Goal: Task Accomplishment & Management: Use online tool/utility

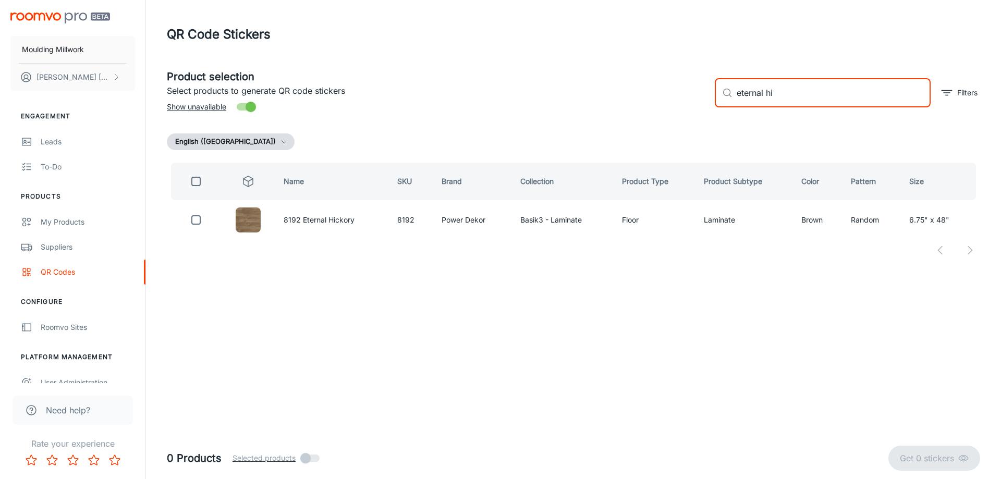
drag, startPoint x: 784, startPoint y: 98, endPoint x: 640, endPoint y: 114, distance: 144.7
click at [640, 114] on div "Product selection Select products to generate QR code stickers Show unavailable…" at bounding box center [568, 88] width 821 height 56
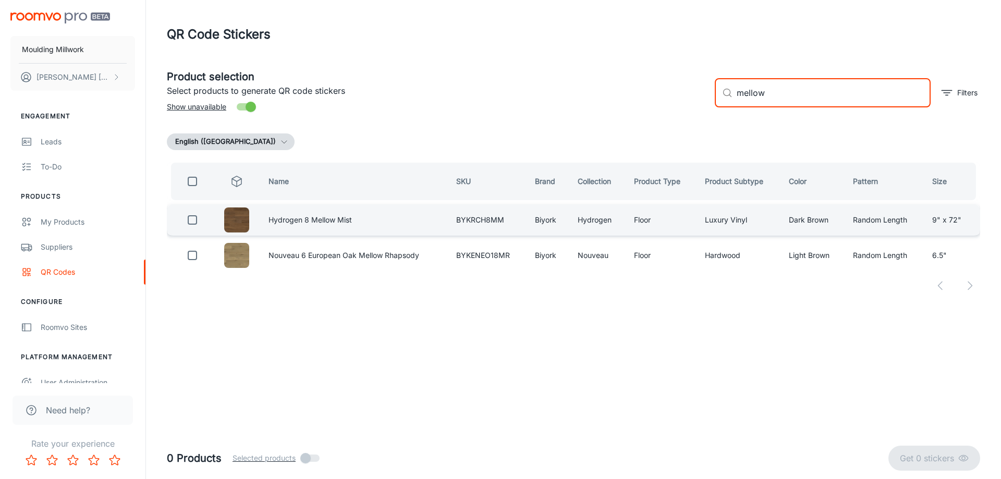
type input "mellow"
click at [192, 219] on input "checkbox" at bounding box center [192, 219] width 21 height 21
checkbox input "true"
drag, startPoint x: 718, startPoint y: 96, endPoint x: 697, endPoint y: 100, distance: 21.6
click at [697, 100] on div "Product selection Select products to generate QR code stickers Show unavailable…" at bounding box center [568, 88] width 821 height 56
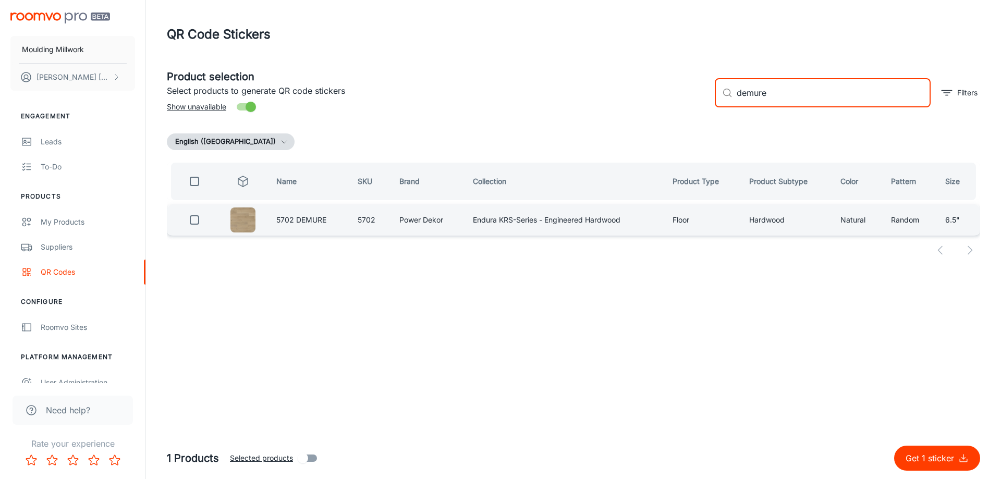
type input "demure"
click at [188, 221] on input "checkbox" at bounding box center [194, 219] width 21 height 21
checkbox input "true"
drag, startPoint x: 776, startPoint y: 93, endPoint x: 693, endPoint y: 98, distance: 83.5
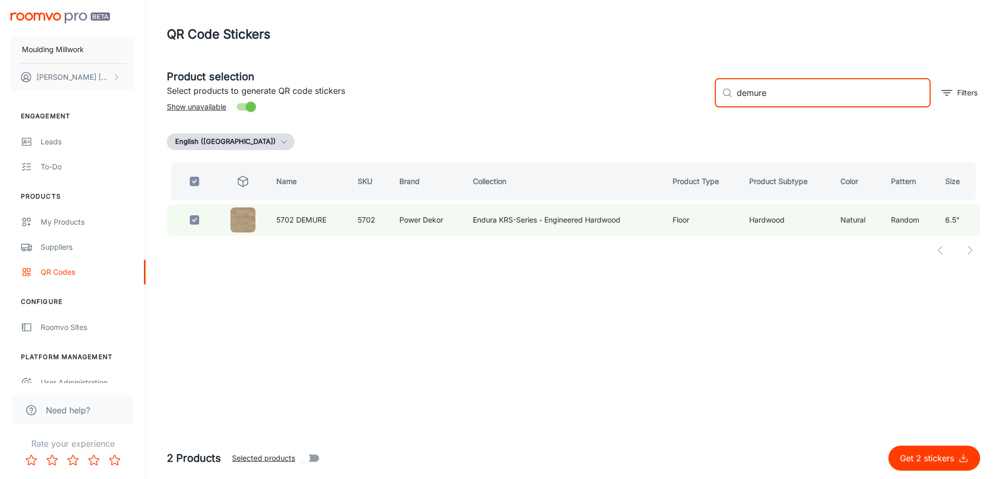
click at [693, 98] on div "Product selection Select products to generate QR code stickers Show unavailable…" at bounding box center [568, 88] width 821 height 56
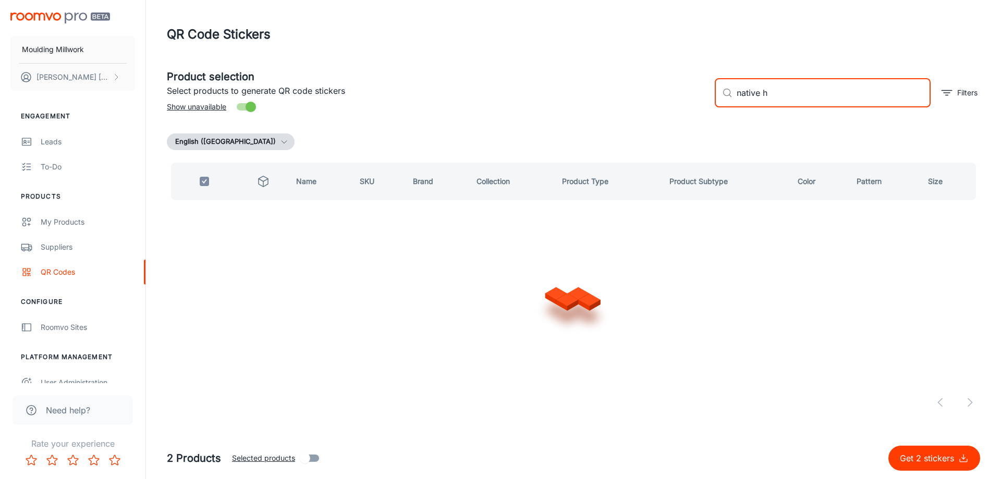
type input "native hi"
checkbox input "false"
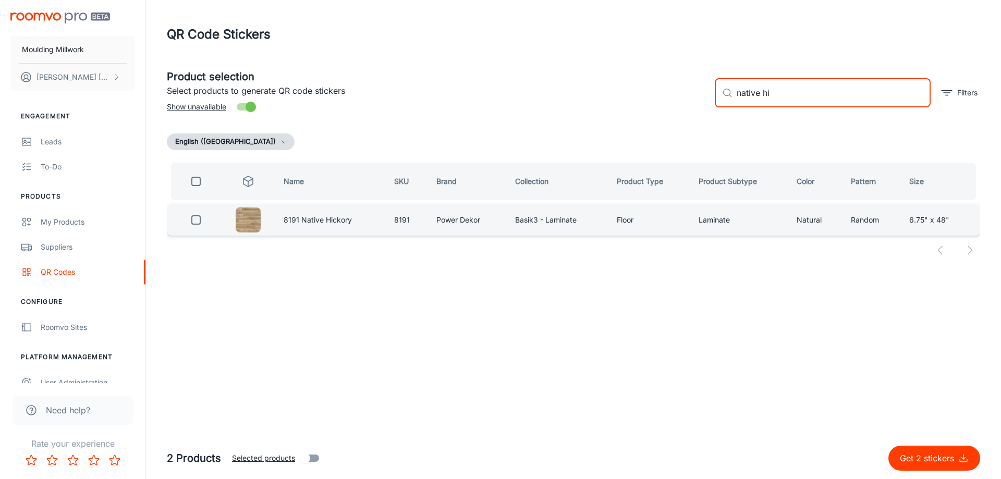
type input "native hi"
click at [193, 221] on input "checkbox" at bounding box center [196, 219] width 21 height 21
checkbox input "true"
drag, startPoint x: 783, startPoint y: 92, endPoint x: 661, endPoint y: 100, distance: 122.2
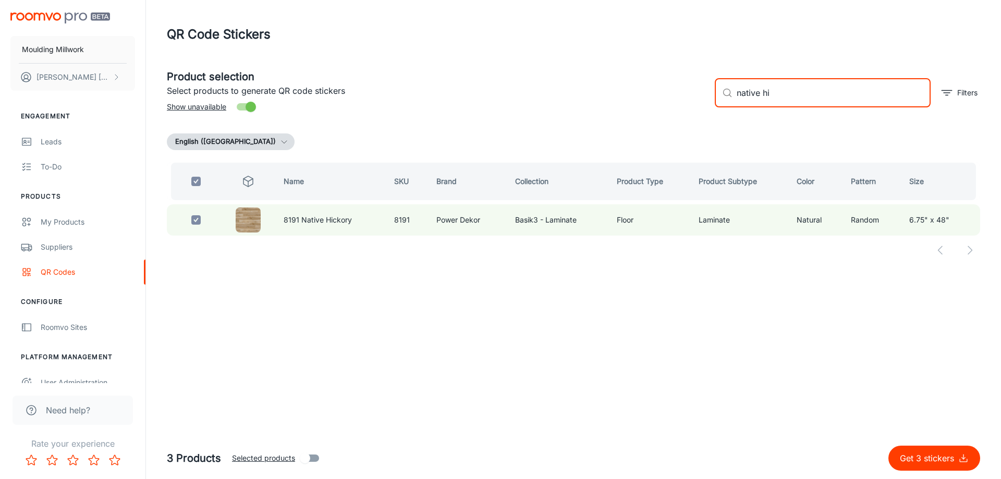
click at [661, 100] on div "Product selection Select products to generate QR code stickers Show unavailable…" at bounding box center [568, 88] width 821 height 56
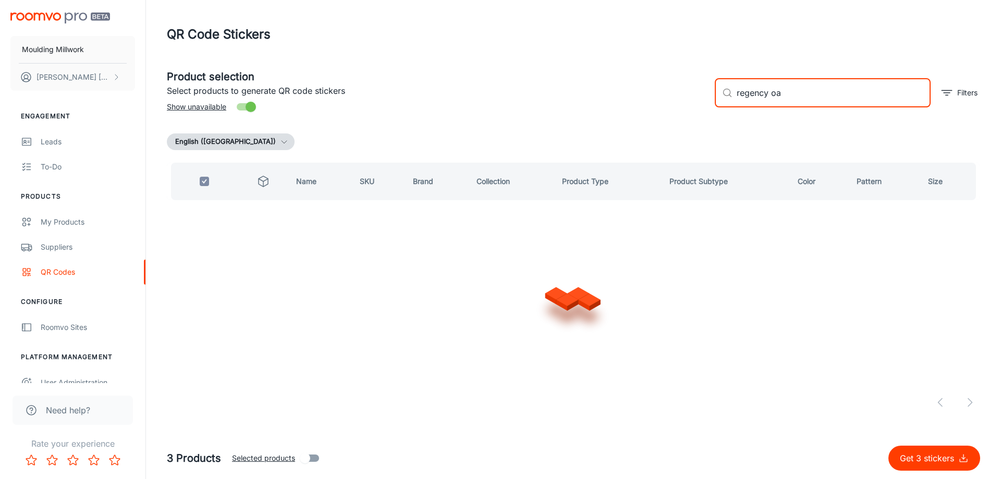
type input "regency oak"
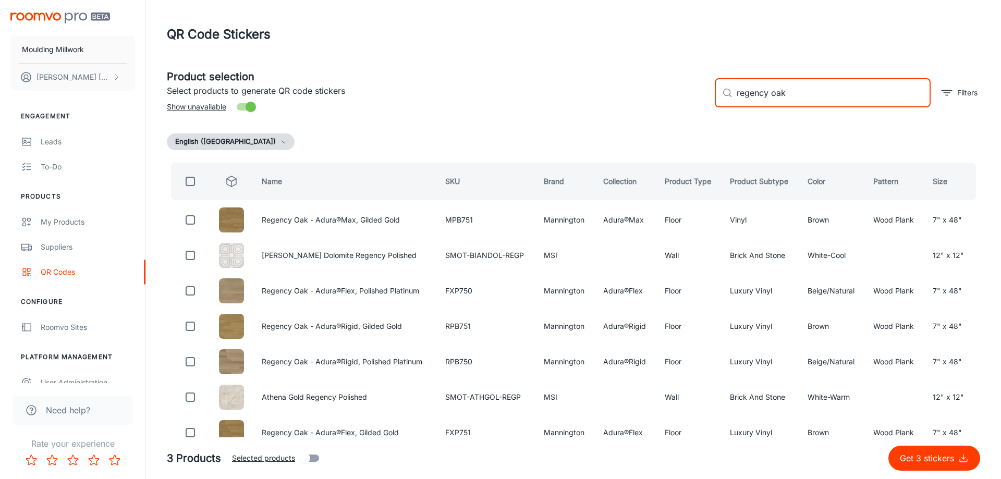
checkbox input "false"
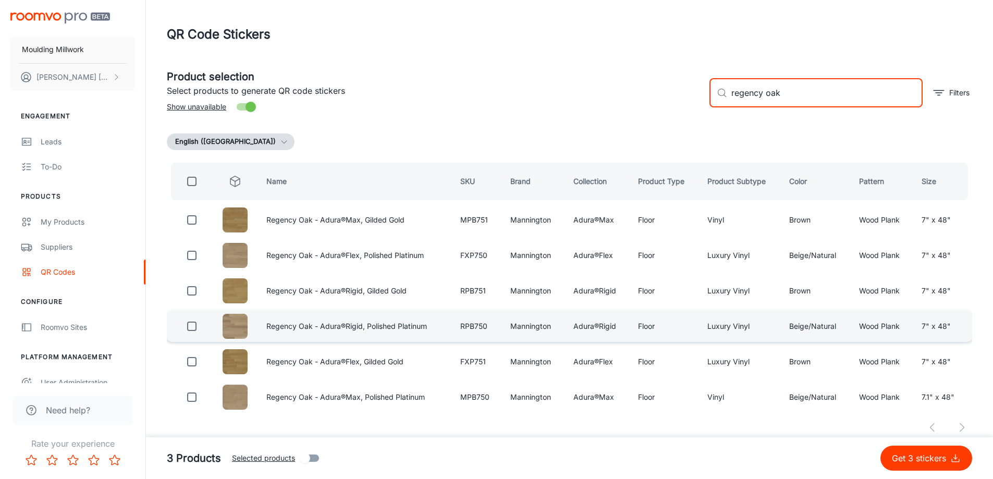
type input "regency oak"
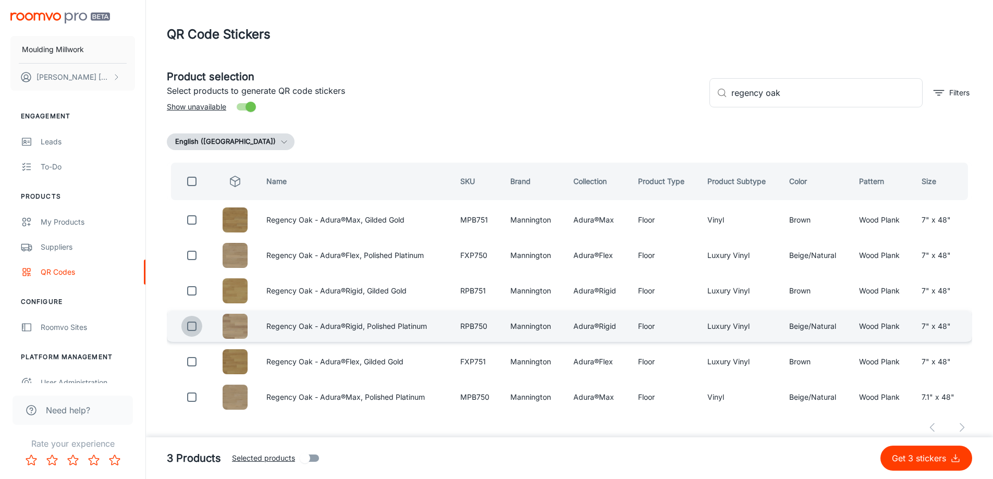
click at [188, 326] on input "checkbox" at bounding box center [191, 326] width 21 height 21
checkbox input "true"
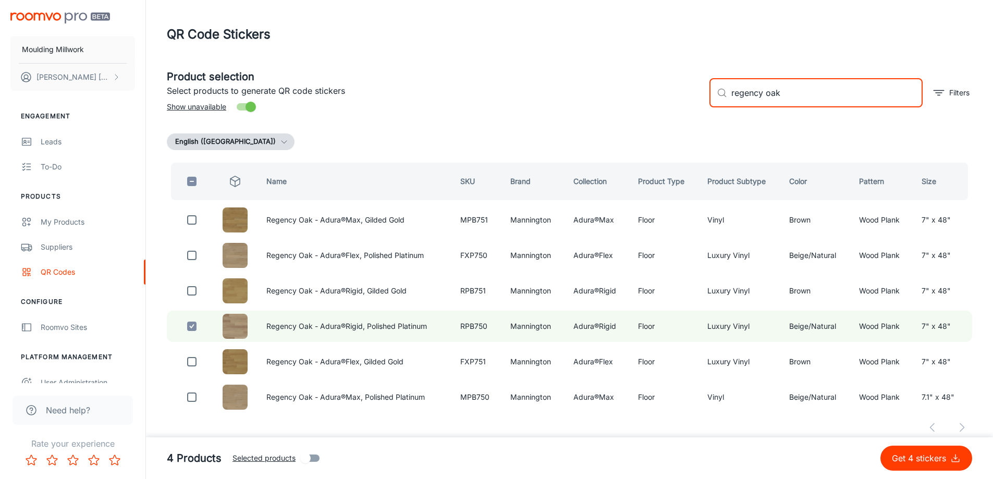
drag, startPoint x: 785, startPoint y: 92, endPoint x: 664, endPoint y: 98, distance: 120.5
click at [664, 98] on div "Product selection Select products to generate QR code stickers Show unavailable…" at bounding box center [564, 88] width 813 height 56
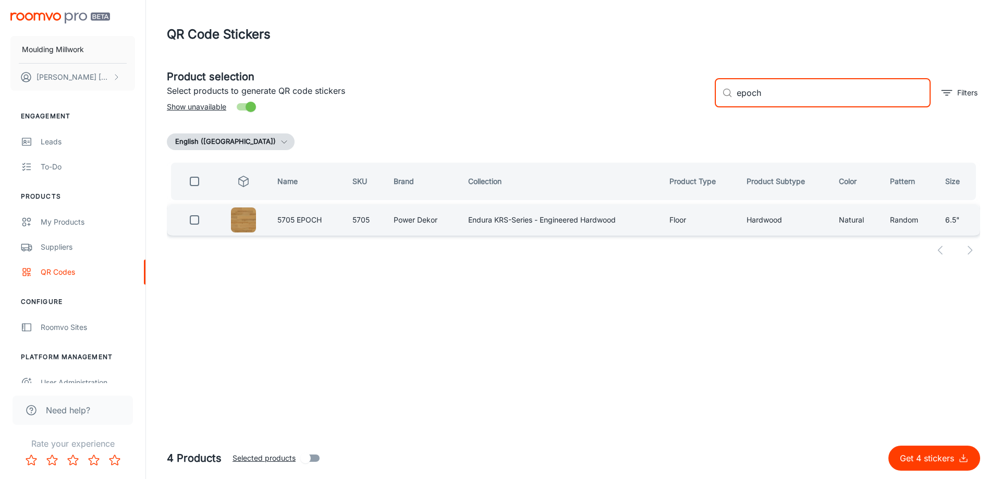
type input "epoch"
click at [192, 215] on input "checkbox" at bounding box center [194, 219] width 21 height 21
checkbox input "true"
drag, startPoint x: 766, startPoint y: 94, endPoint x: 678, endPoint y: 100, distance: 87.8
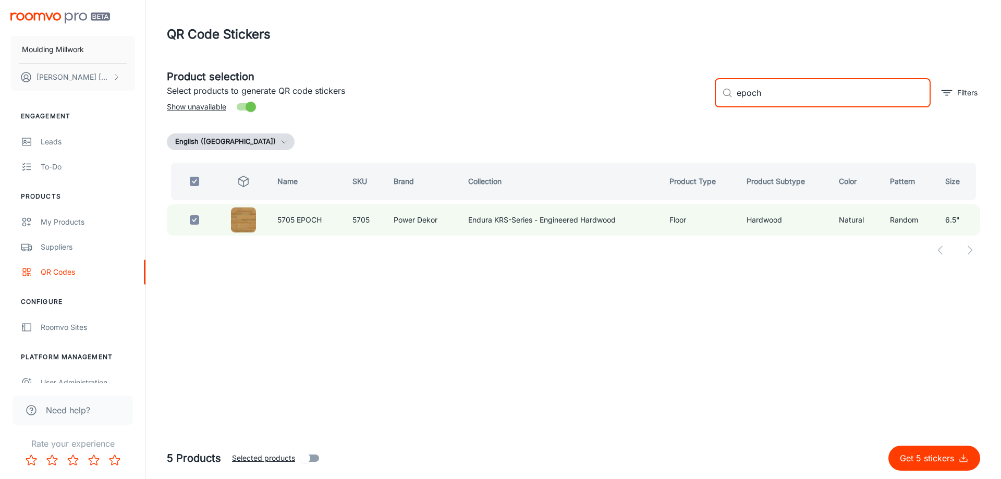
click at [682, 96] on div "Product selection Select products to generate QR code stickers Show unavailable…" at bounding box center [568, 88] width 821 height 56
type input "t"
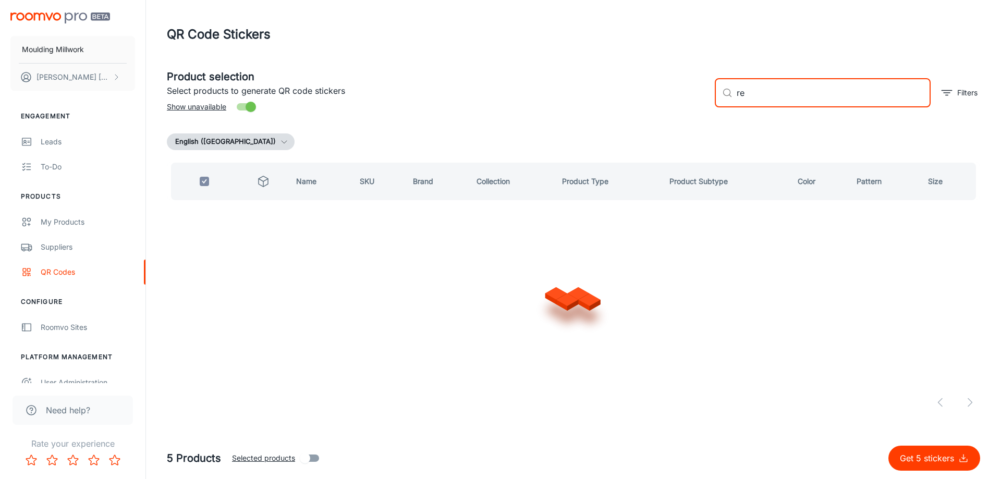
type input "ref"
checkbox input "false"
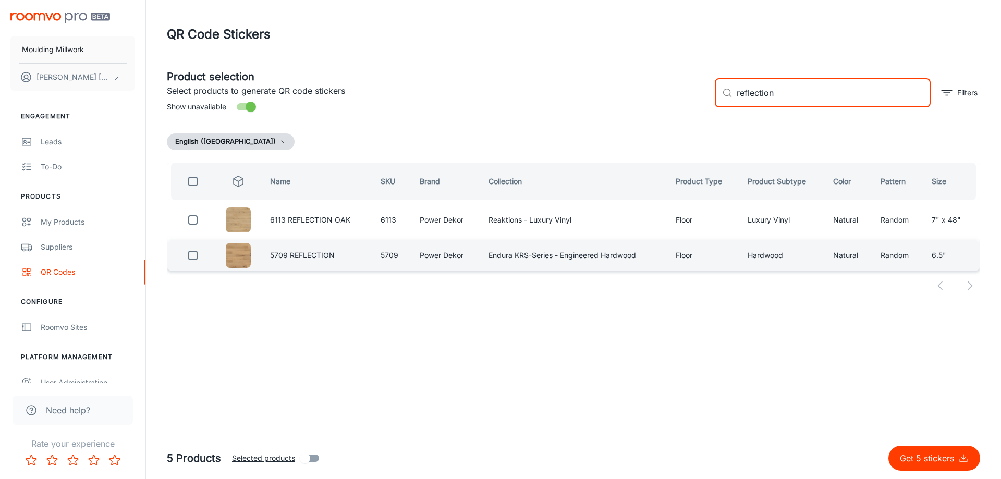
type input "reflection"
click at [194, 253] on input "checkbox" at bounding box center [192, 255] width 21 height 21
checkbox input "true"
drag, startPoint x: 781, startPoint y: 92, endPoint x: 676, endPoint y: 102, distance: 104.7
click at [676, 102] on div "Product selection Select products to generate QR code stickers Show unavailable…" at bounding box center [568, 88] width 821 height 56
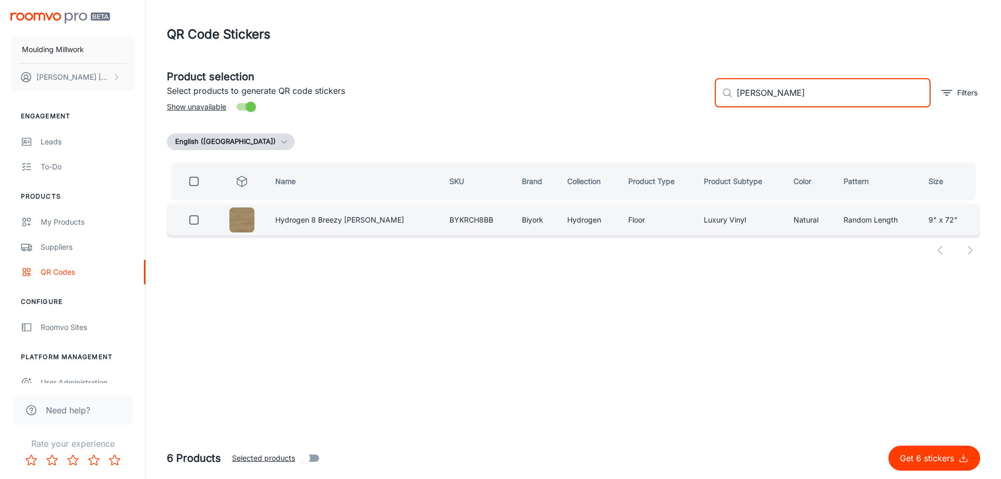
type input "[PERSON_NAME]"
click at [193, 221] on input "checkbox" at bounding box center [193, 219] width 21 height 21
checkbox input "true"
drag, startPoint x: 775, startPoint y: 91, endPoint x: 695, endPoint y: 96, distance: 79.9
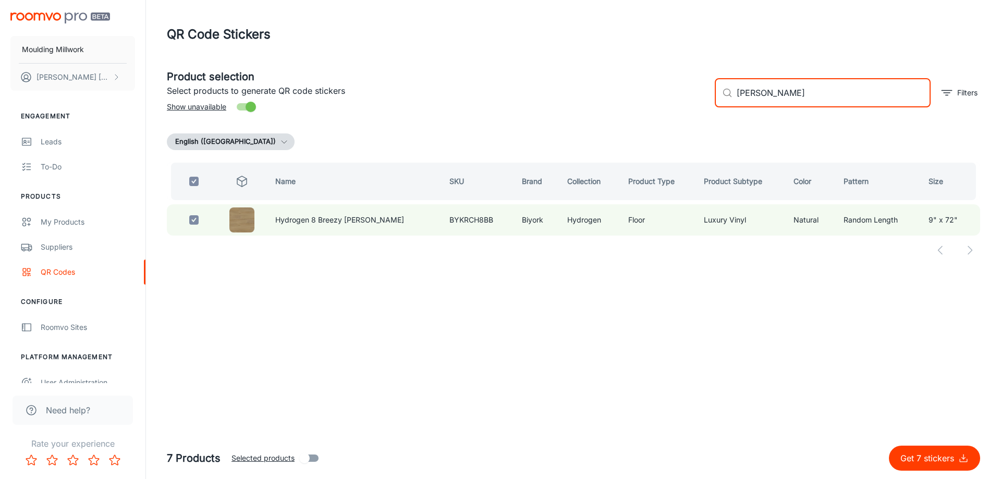
click at [695, 96] on div "Product selection Select products to generate QR code stickers Show unavailable…" at bounding box center [568, 88] width 821 height 56
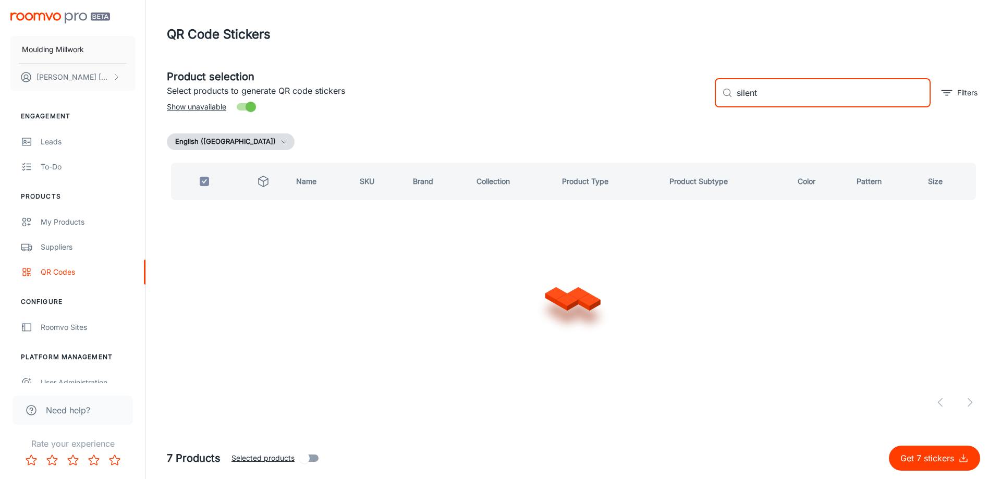
type input "silent"
checkbox input "false"
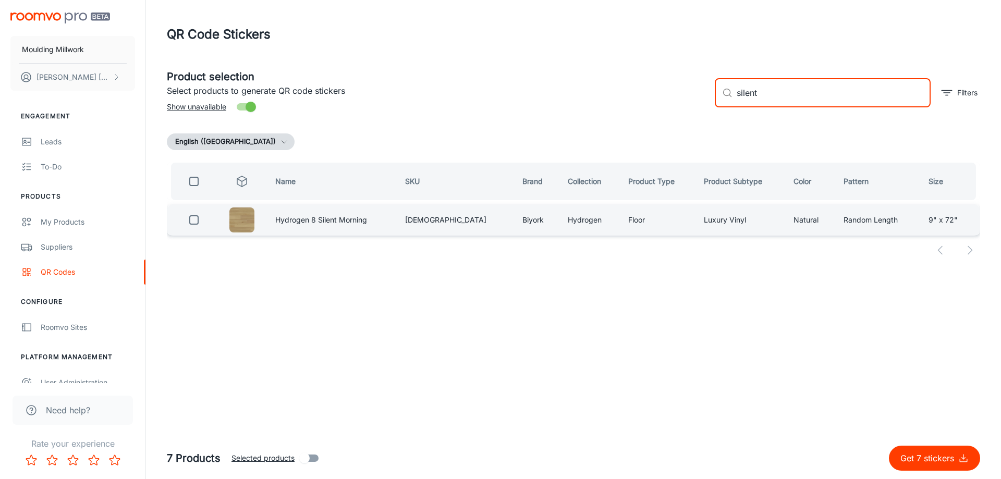
type input "silent"
click at [199, 221] on input "checkbox" at bounding box center [193, 219] width 21 height 21
checkbox input "true"
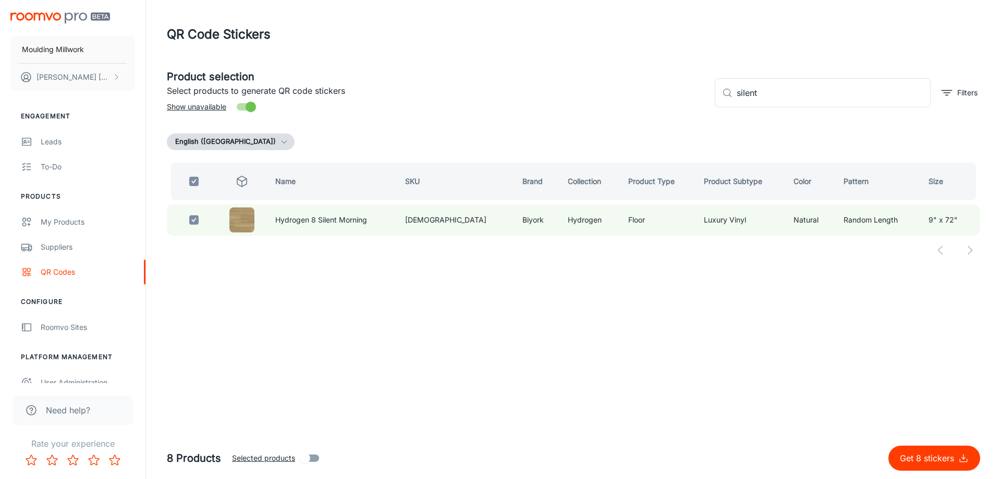
click at [947, 462] on p "Get 8 stickers" at bounding box center [928, 458] width 58 height 13
checkbox input "false"
click at [195, 221] on input "checkbox" at bounding box center [193, 219] width 21 height 21
checkbox input "true"
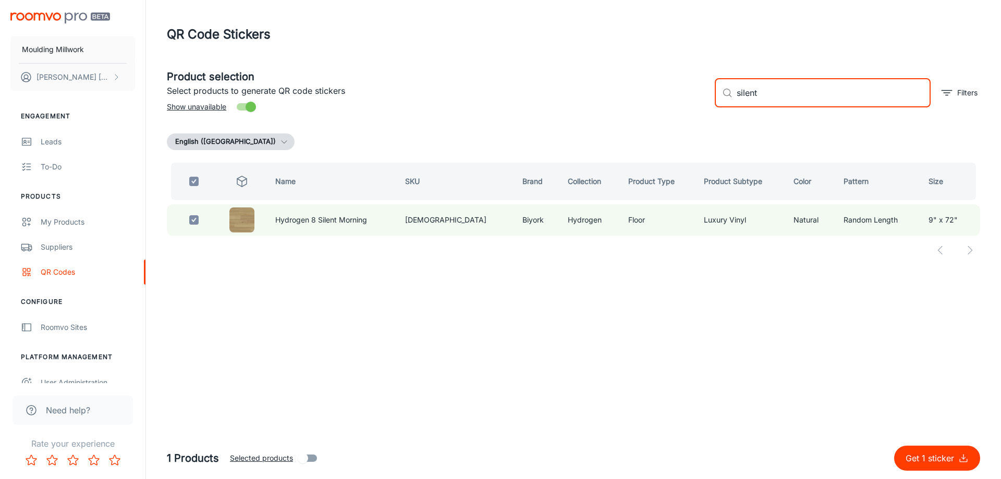
drag, startPoint x: 797, startPoint y: 91, endPoint x: 692, endPoint y: 95, distance: 105.3
click at [692, 95] on div "Product selection Select products to generate QR code stickers Show unavailable…" at bounding box center [568, 88] width 821 height 56
type input "[PERSON_NAME]"
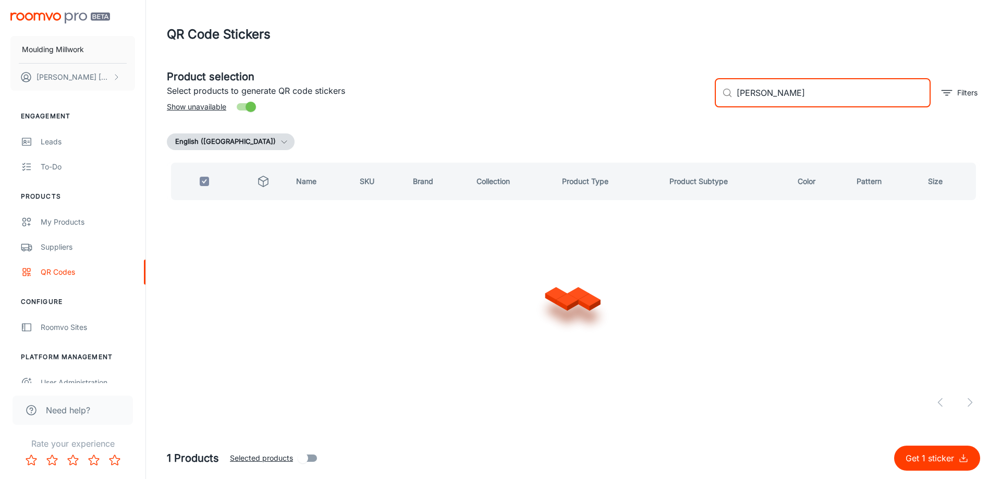
checkbox input "false"
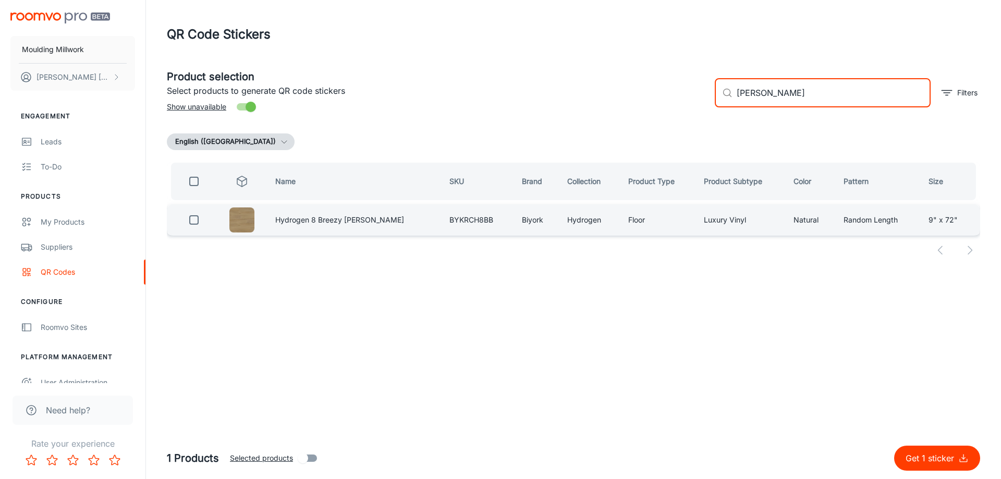
type input "[PERSON_NAME]"
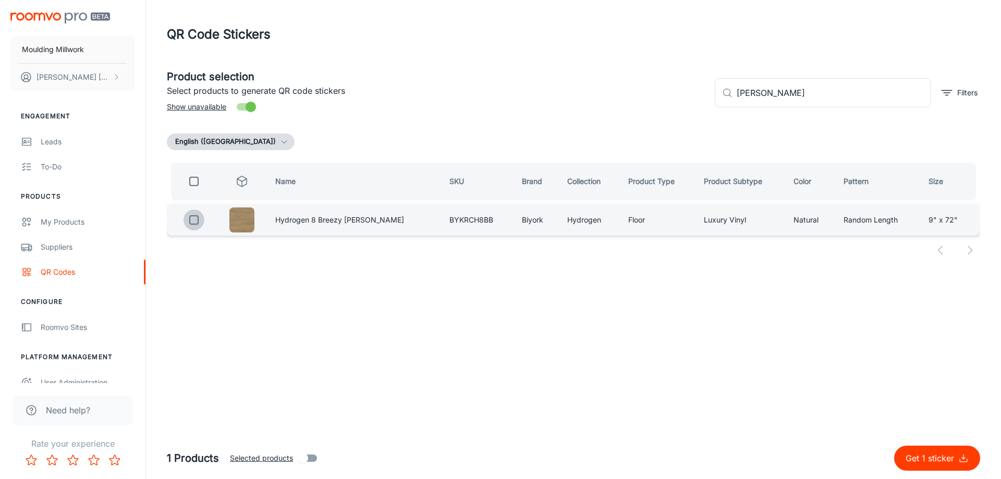
click at [195, 218] on input "checkbox" at bounding box center [193, 219] width 21 height 21
checkbox input "true"
drag, startPoint x: 767, startPoint y: 94, endPoint x: 671, endPoint y: 99, distance: 95.5
click at [671, 99] on div "Product selection Select products to generate QR code stickers Show unavailable…" at bounding box center [568, 88] width 821 height 56
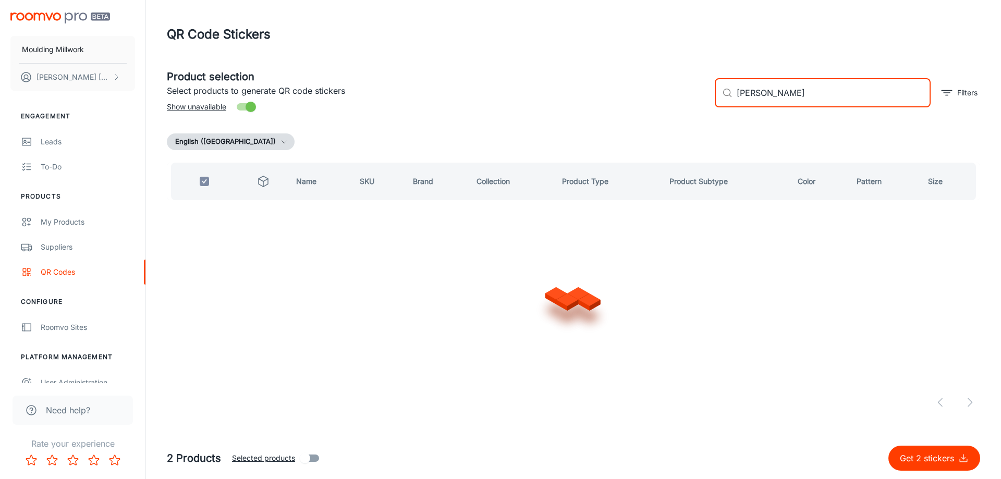
type input "mellow"
checkbox input "false"
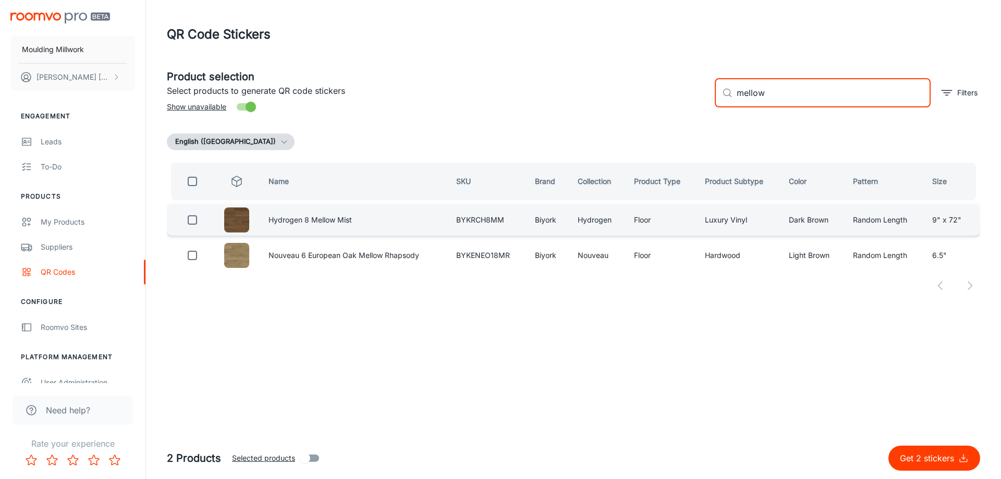
type input "mellow"
click at [191, 223] on input "checkbox" at bounding box center [192, 219] width 21 height 21
checkbox input "true"
drag, startPoint x: 796, startPoint y: 95, endPoint x: 634, endPoint y: 103, distance: 162.8
click at [634, 103] on div "Product selection Select products to generate QR code stickers Show unavailable…" at bounding box center [568, 88] width 821 height 56
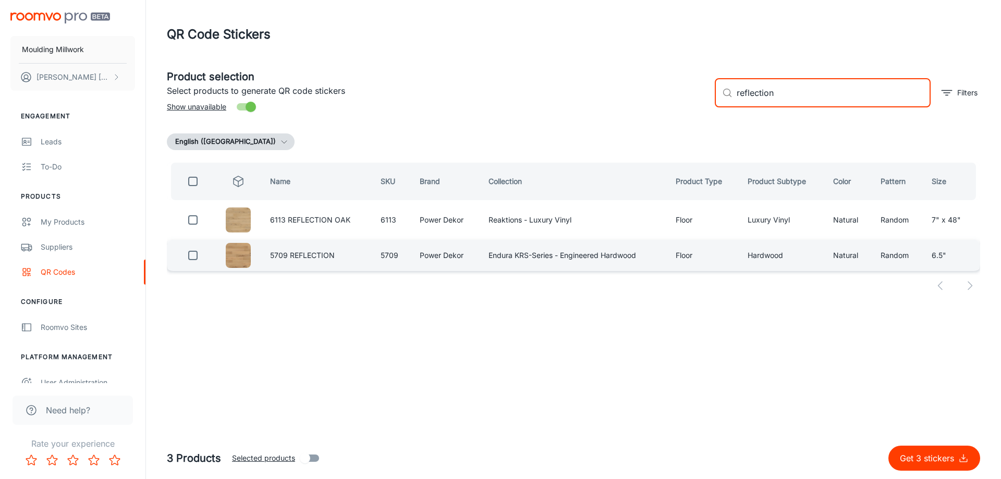
type input "reflection"
click at [192, 256] on input "checkbox" at bounding box center [192, 255] width 21 height 21
checkbox input "true"
drag, startPoint x: 792, startPoint y: 91, endPoint x: 693, endPoint y: 94, distance: 99.1
click at [695, 92] on div "Product selection Select products to generate QR code stickers Show unavailable…" at bounding box center [568, 88] width 821 height 56
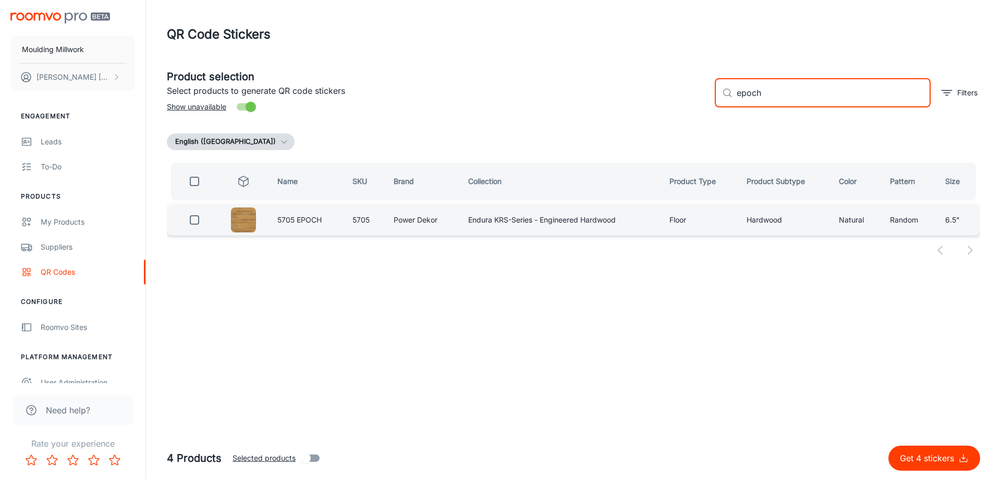
type input "epoch"
click at [198, 217] on input "checkbox" at bounding box center [194, 219] width 21 height 21
checkbox input "true"
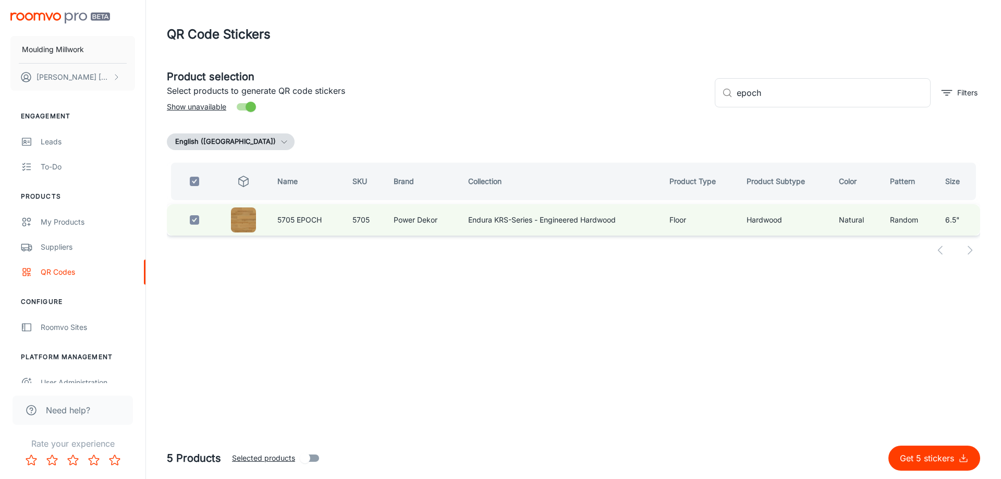
checkbox input "true"
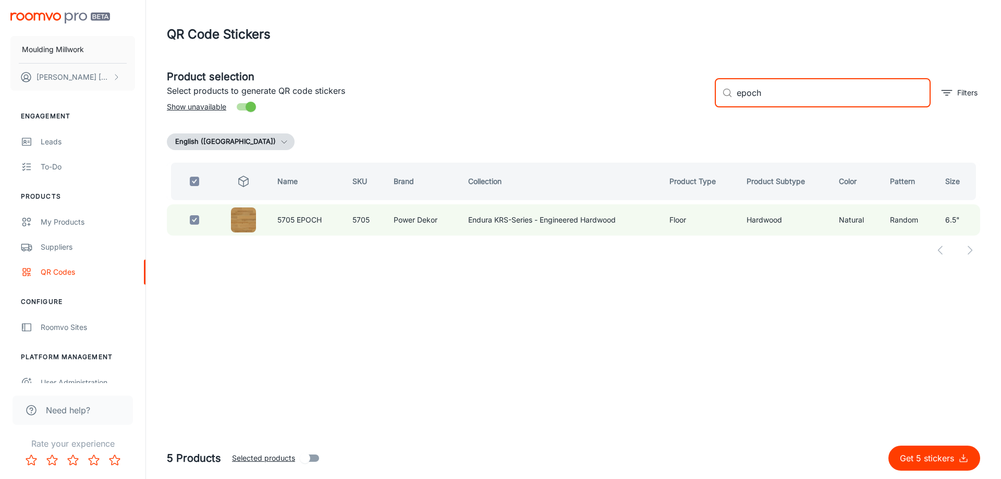
drag, startPoint x: 773, startPoint y: 90, endPoint x: 697, endPoint y: 94, distance: 76.7
click at [697, 94] on div "Product selection Select products to generate QR code stickers Show unavailable…" at bounding box center [568, 88] width 821 height 56
type input "reflection"
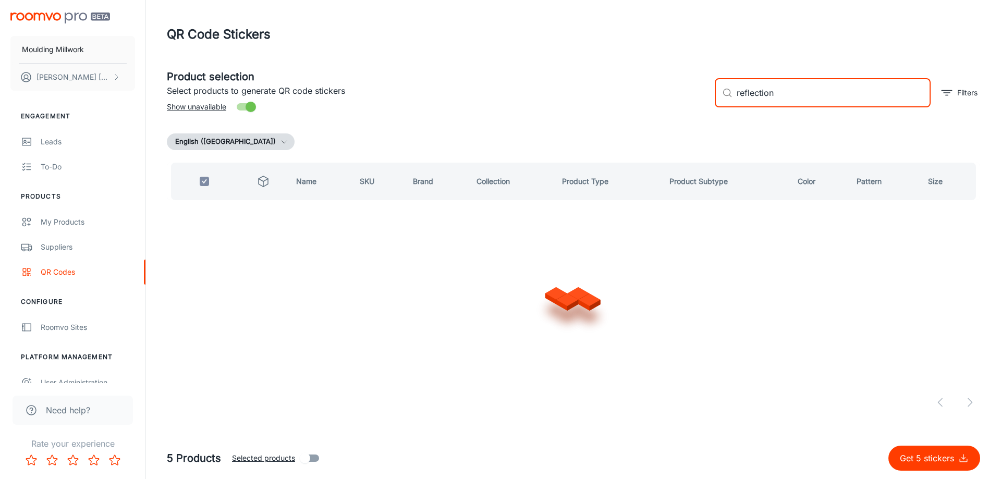
checkbox input "false"
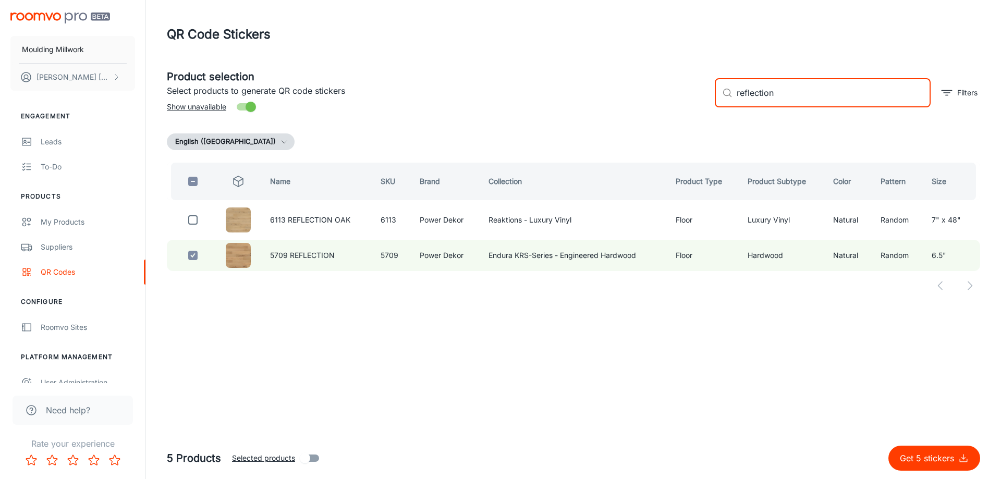
drag, startPoint x: 787, startPoint y: 92, endPoint x: 721, endPoint y: 94, distance: 66.7
click at [721, 94] on div "​ reflection ​" at bounding box center [822, 92] width 216 height 29
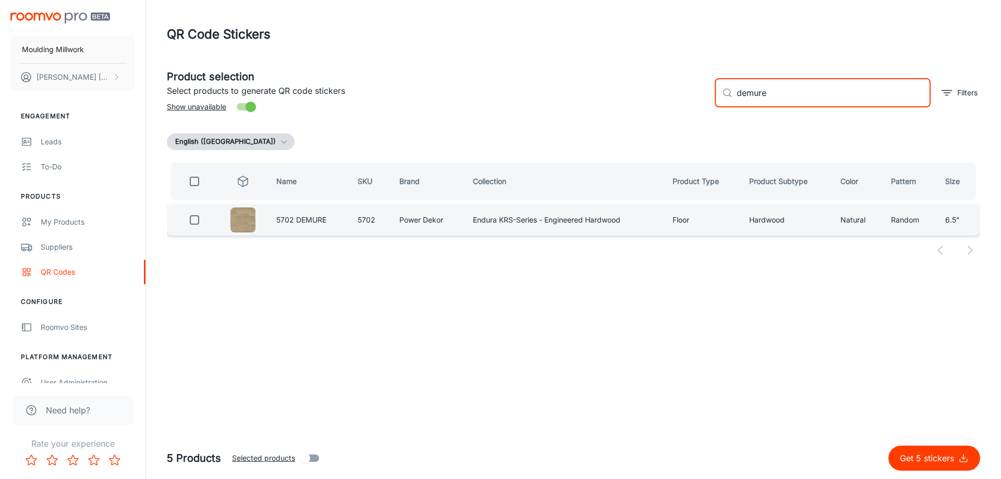
type input "demure"
click at [195, 215] on input "checkbox" at bounding box center [194, 219] width 21 height 21
checkbox input "true"
drag, startPoint x: 779, startPoint y: 92, endPoint x: 665, endPoint y: 96, distance: 114.2
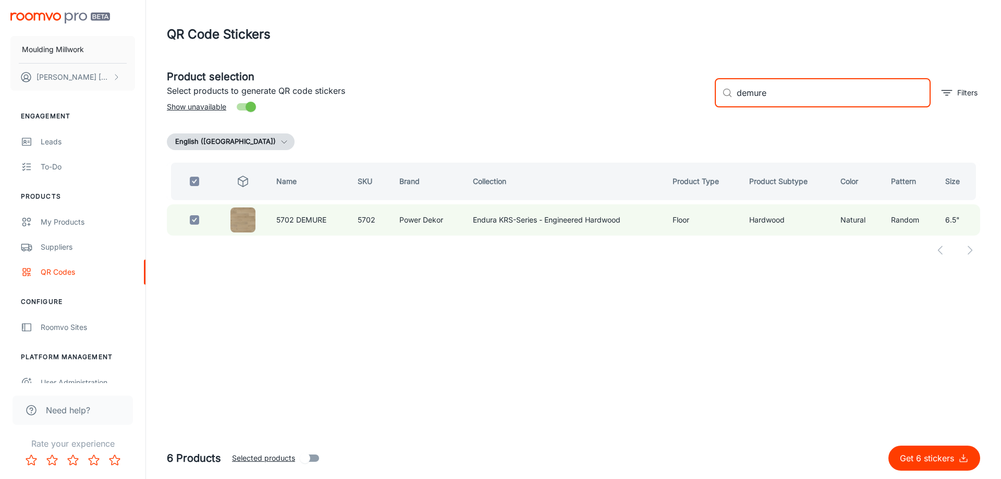
click at [665, 96] on div "Product selection Select products to generate QR code stickers Show unavailable…" at bounding box center [568, 88] width 821 height 56
type input "nativ"
checkbox input "false"
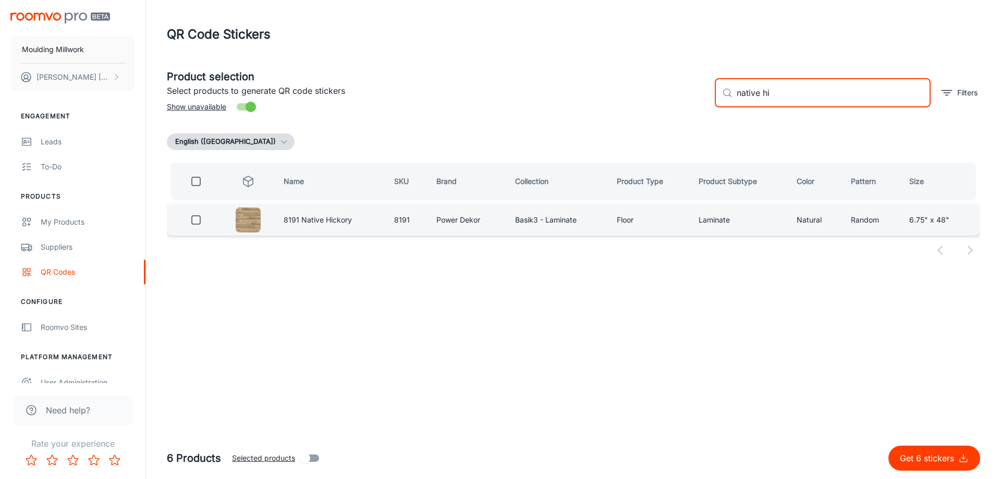
type input "native hi"
click at [197, 219] on input "checkbox" at bounding box center [196, 219] width 21 height 21
checkbox input "true"
drag, startPoint x: 795, startPoint y: 97, endPoint x: 696, endPoint y: 97, distance: 98.5
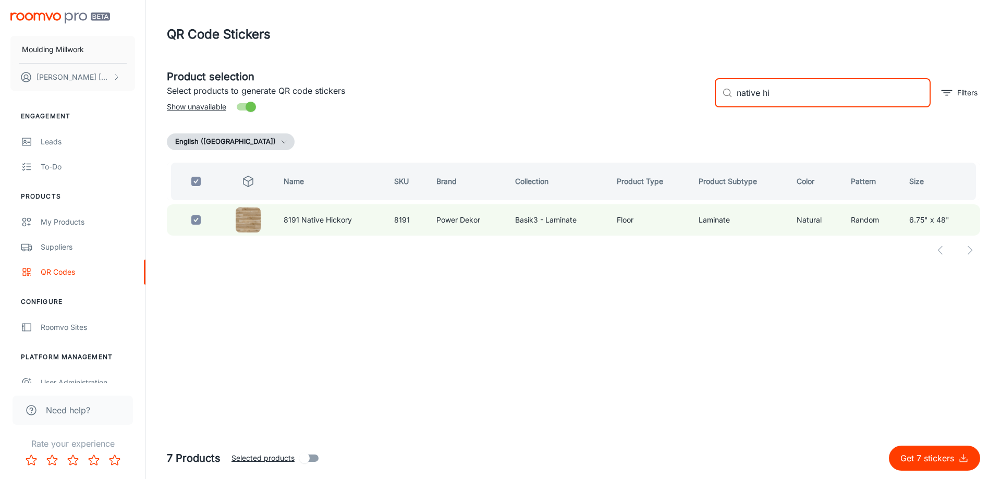
click at [696, 97] on div "Product selection Select products to generate QR code stickers Show unavailable…" at bounding box center [568, 88] width 821 height 56
type input "polished"
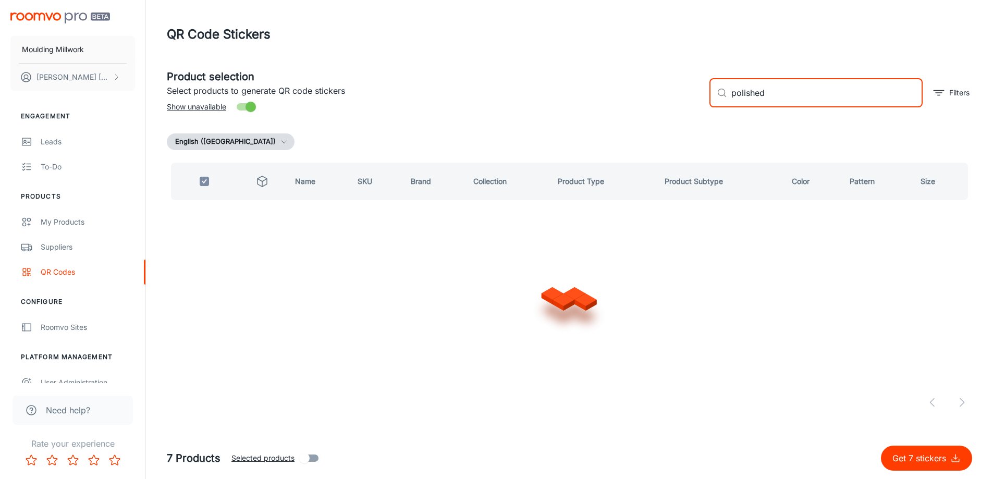
checkbox input "false"
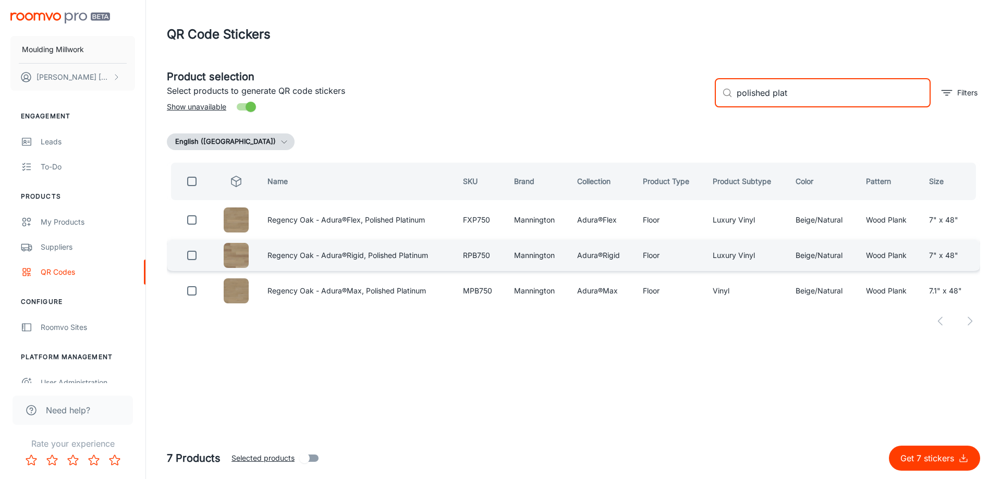
type input "polished plat"
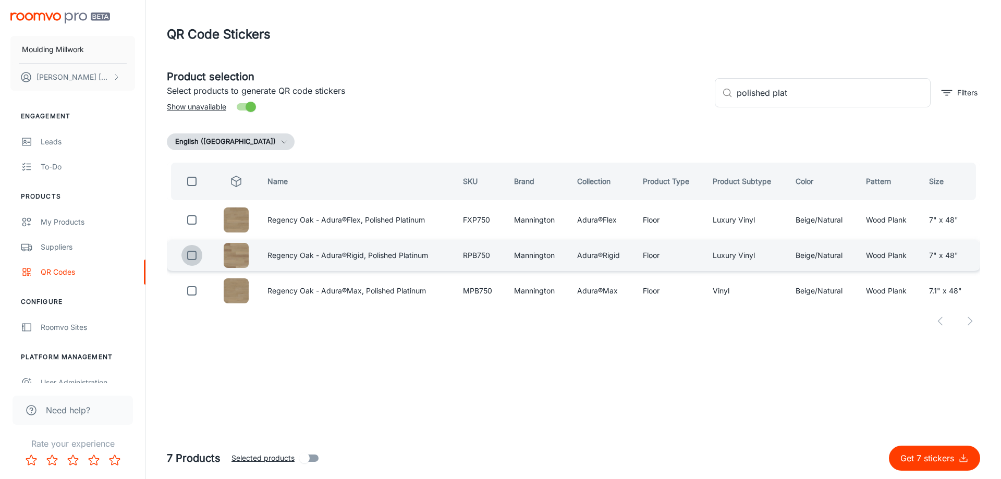
click at [189, 254] on input "checkbox" at bounding box center [191, 255] width 21 height 21
click at [933, 460] on p "Get 8 stickers" at bounding box center [928, 458] width 58 height 13
checkbox input "false"
